Goal: Task Accomplishment & Management: Manage account settings

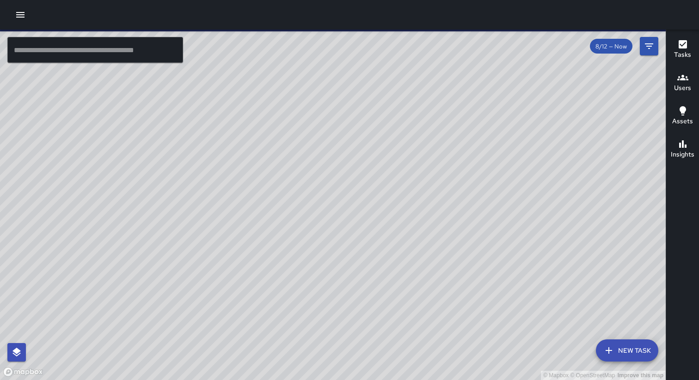
click at [19, 18] on icon "button" at bounding box center [20, 14] width 11 height 11
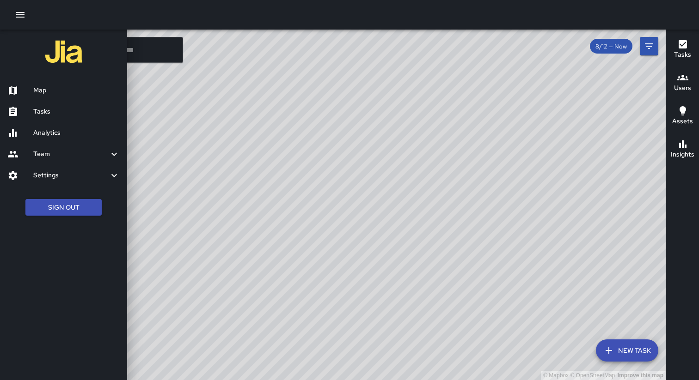
click at [107, 175] on h6 "Settings" at bounding box center [70, 176] width 75 height 10
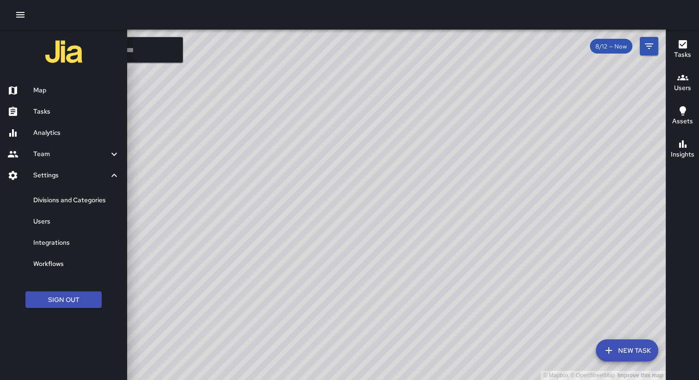
click at [75, 202] on h6 "Divisions and Categories" at bounding box center [76, 200] width 86 height 10
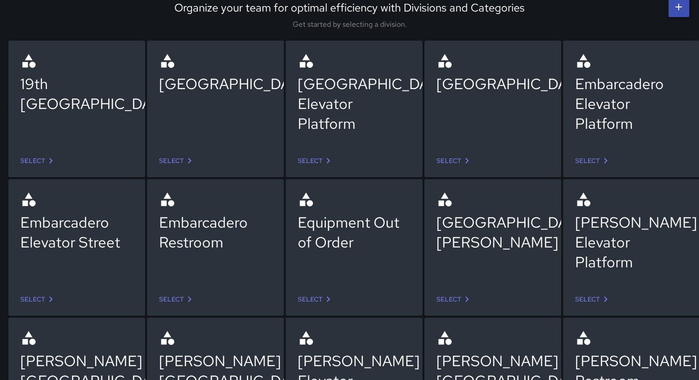
scroll to position [45, 0]
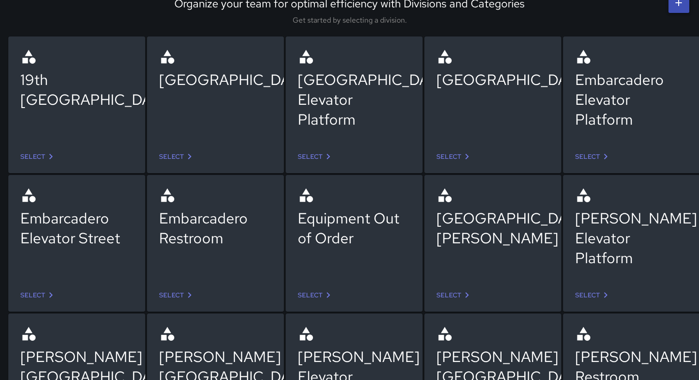
click at [309, 156] on link "Select" at bounding box center [315, 156] width 43 height 17
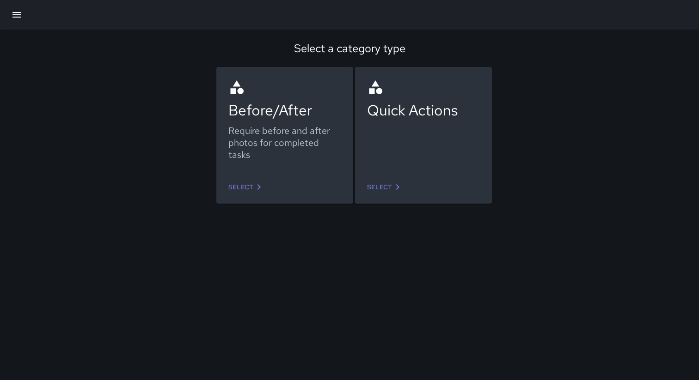
click at [391, 180] on link "Select" at bounding box center [384, 187] width 43 height 17
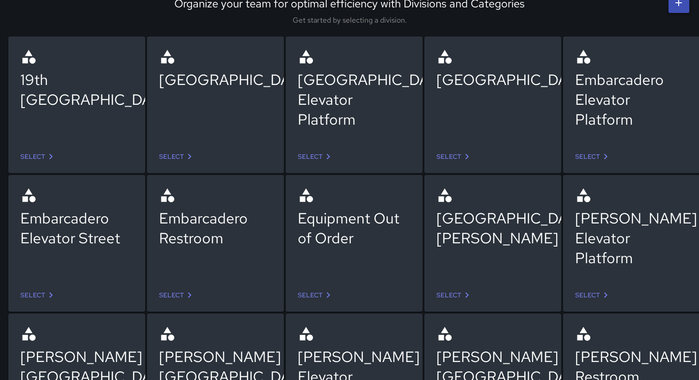
click at [453, 152] on link "Select" at bounding box center [454, 156] width 43 height 17
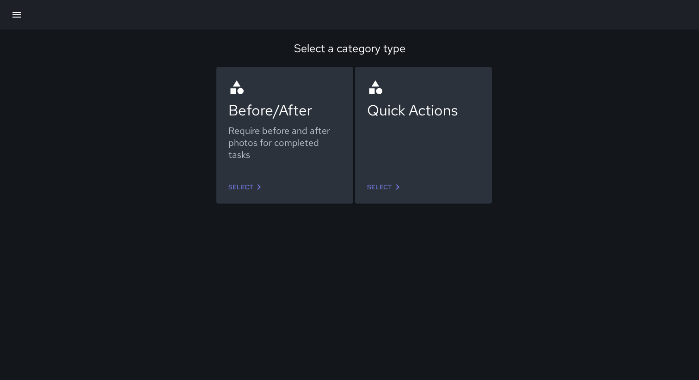
click at [384, 184] on link "Select" at bounding box center [384, 187] width 43 height 17
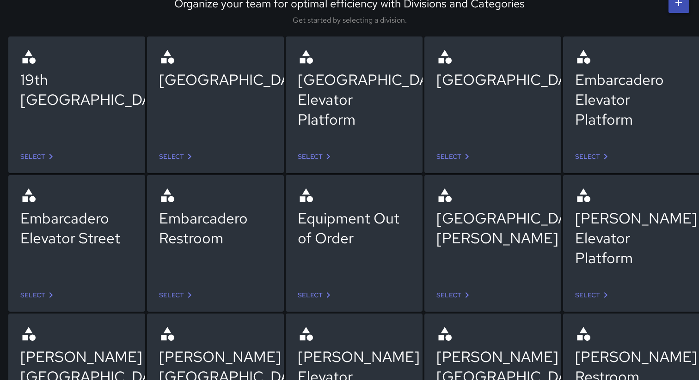
click at [318, 158] on link "Select" at bounding box center [315, 156] width 43 height 17
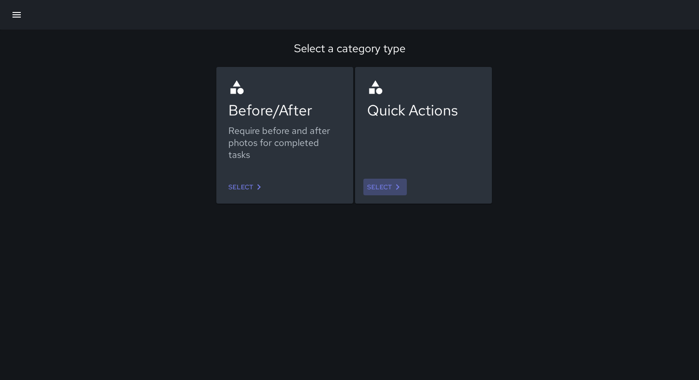
click at [395, 185] on icon at bounding box center [397, 187] width 11 height 11
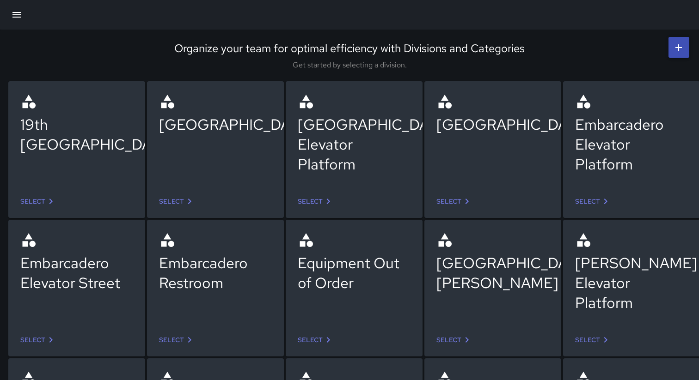
scroll to position [45, 0]
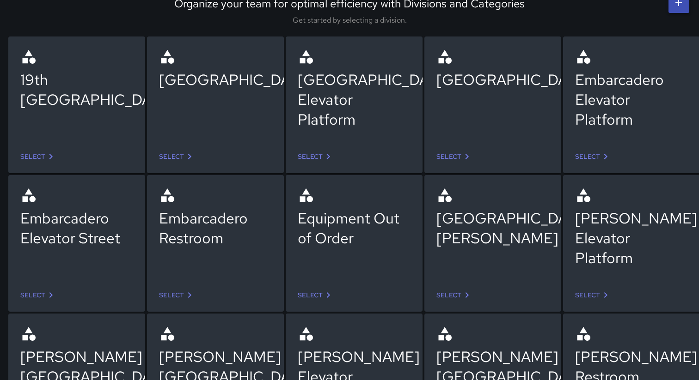
click at [464, 156] on icon at bounding box center [466, 156] width 11 height 11
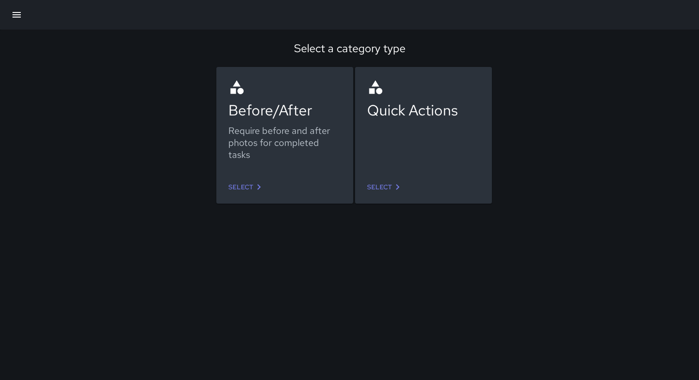
click at [381, 189] on link "Select" at bounding box center [384, 187] width 43 height 17
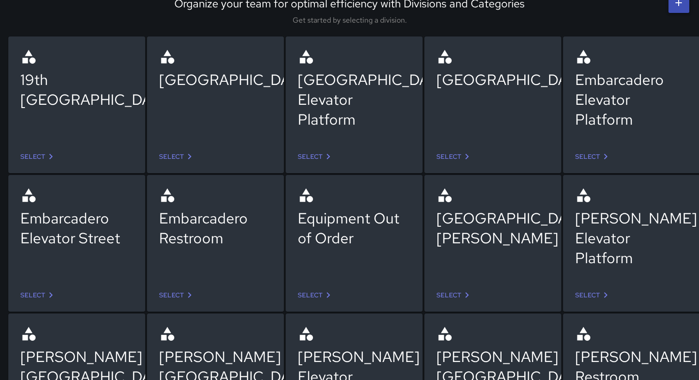
click at [328, 157] on icon at bounding box center [328, 156] width 11 height 11
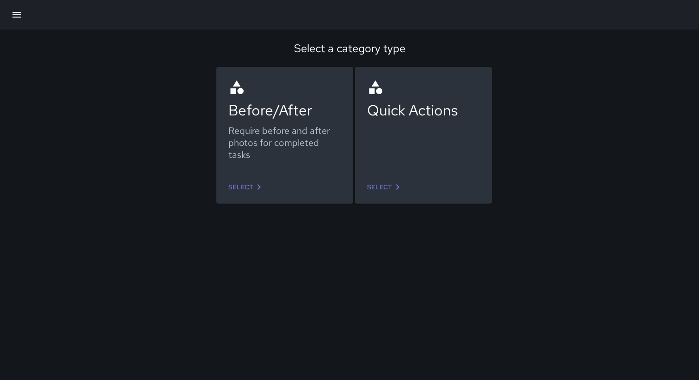
click at [379, 195] on link "Select" at bounding box center [384, 187] width 43 height 17
click at [250, 181] on link "Select" at bounding box center [246, 187] width 43 height 17
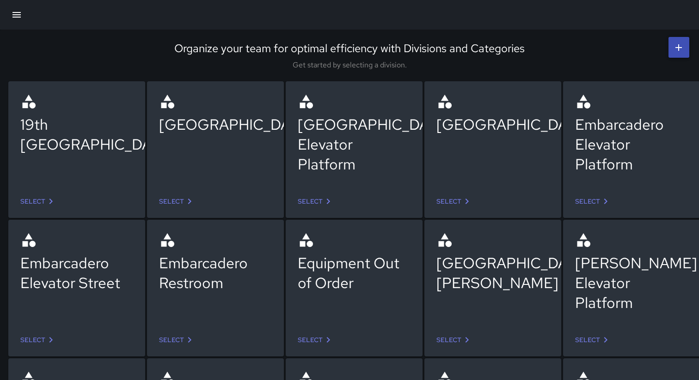
scroll to position [45, 0]
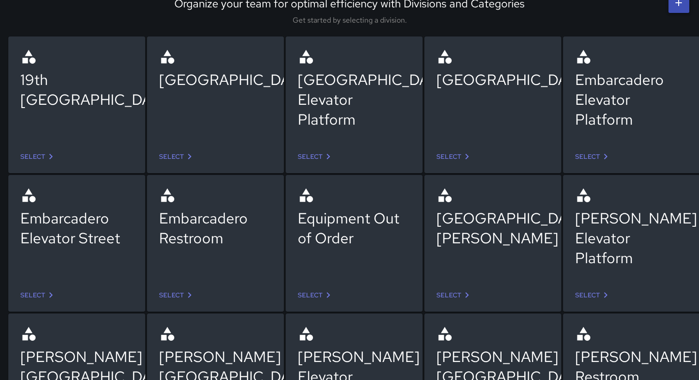
click at [453, 166] on div "Lake Merritt Restroom Select" at bounding box center [482, 233] width 139 height 139
click at [448, 158] on link "Select" at bounding box center [454, 156] width 43 height 17
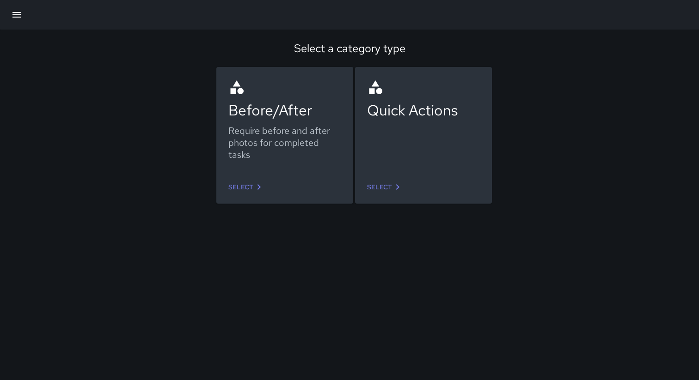
click at [247, 184] on link "Select" at bounding box center [246, 187] width 43 height 17
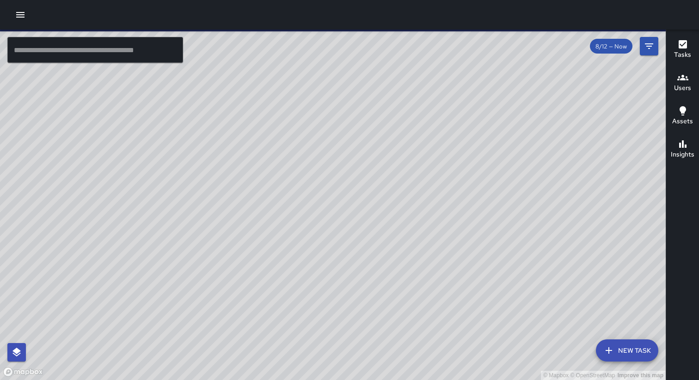
click at [22, 18] on icon "button" at bounding box center [20, 14] width 11 height 11
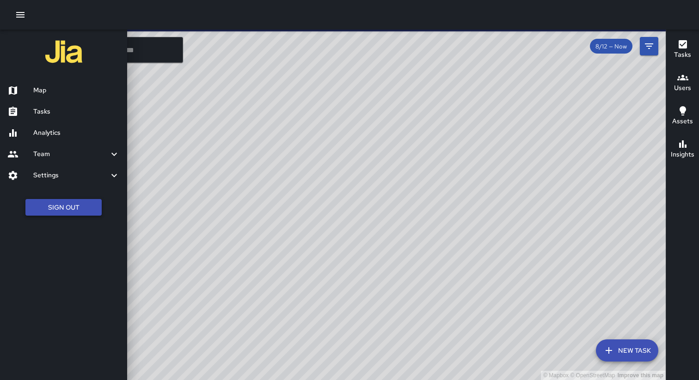
click at [55, 205] on button "Sign Out" at bounding box center [63, 207] width 76 height 17
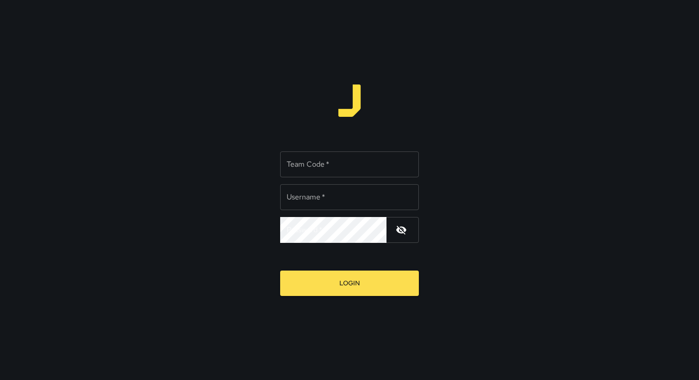
click at [335, 160] on input "Team Code   *" at bounding box center [349, 165] width 139 height 26
type input "******"
type input "**********"
click at [280, 271] on button "Login" at bounding box center [349, 283] width 139 height 25
